Goal: Information Seeking & Learning: Check status

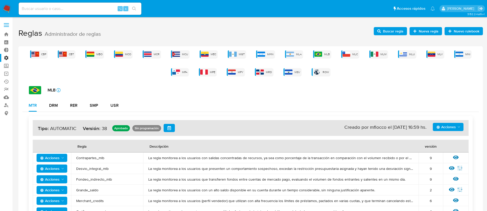
click at [348, 58] on div "CBP CBT MBO MCO MCR MCU MEC MGT MHN MLA MLB MLC MLM MLU MLV MNI MPA MPE MPY MRD…" at bounding box center [250, 63] width 456 height 26
click at [348, 55] on img at bounding box center [346, 54] width 8 height 5
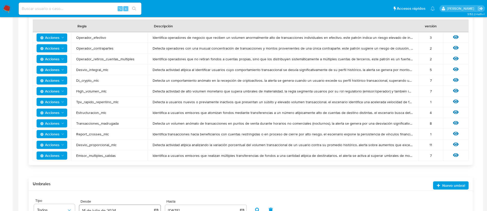
scroll to position [89, 0]
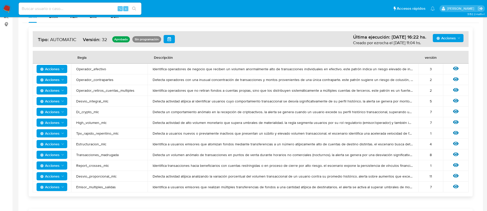
click at [50, 178] on span "Acciones" at bounding box center [49, 176] width 19 height 8
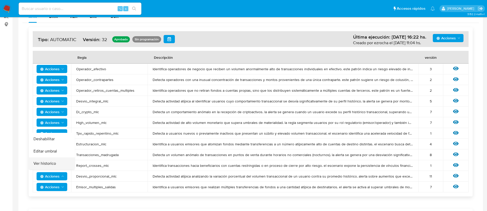
click at [52, 165] on button "Ver historico" at bounding box center [52, 163] width 46 height 12
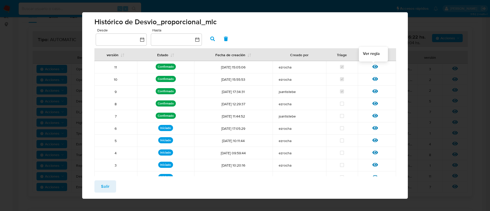
click at [374, 64] on icon at bounding box center [376, 67] width 6 height 6
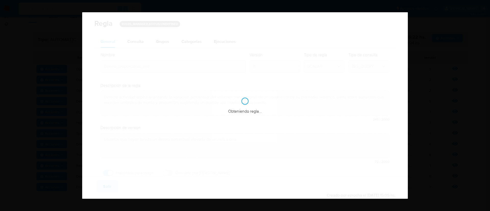
checkbox input "true"
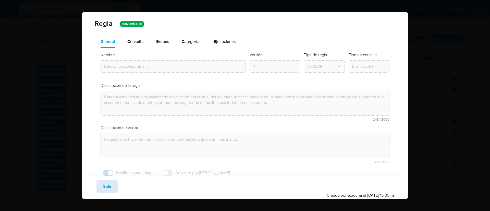
click at [110, 185] on span "Salir" at bounding box center [107, 186] width 8 height 11
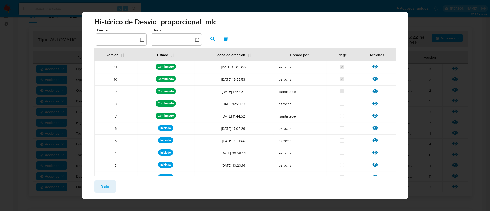
click at [105, 184] on span "Salir" at bounding box center [105, 186] width 8 height 11
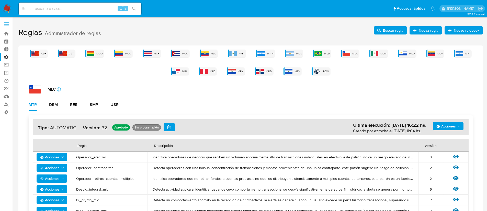
scroll to position [1, 0]
click at [379, 54] on div "MLM" at bounding box center [378, 53] width 18 height 8
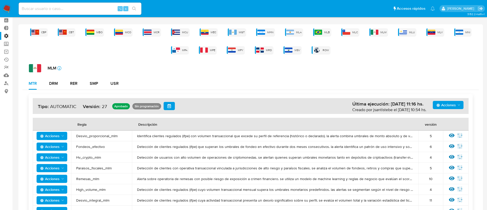
scroll to position [0, 0]
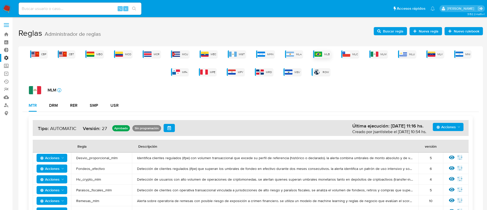
click at [318, 54] on img at bounding box center [318, 54] width 8 height 5
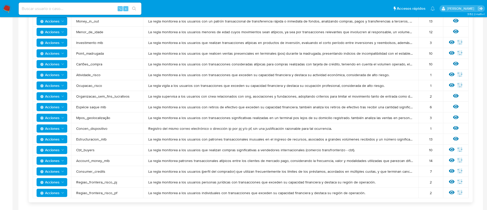
scroll to position [303, 0]
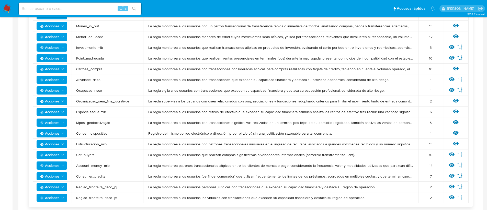
click at [52, 80] on span "Acciones" at bounding box center [49, 80] width 19 height 8
click at [55, 107] on button "Ver historico" at bounding box center [52, 105] width 46 height 12
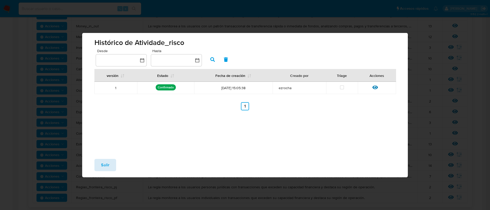
click at [106, 169] on span "Salir" at bounding box center [105, 164] width 8 height 11
